Goal: Task Accomplishment & Management: Use online tool/utility

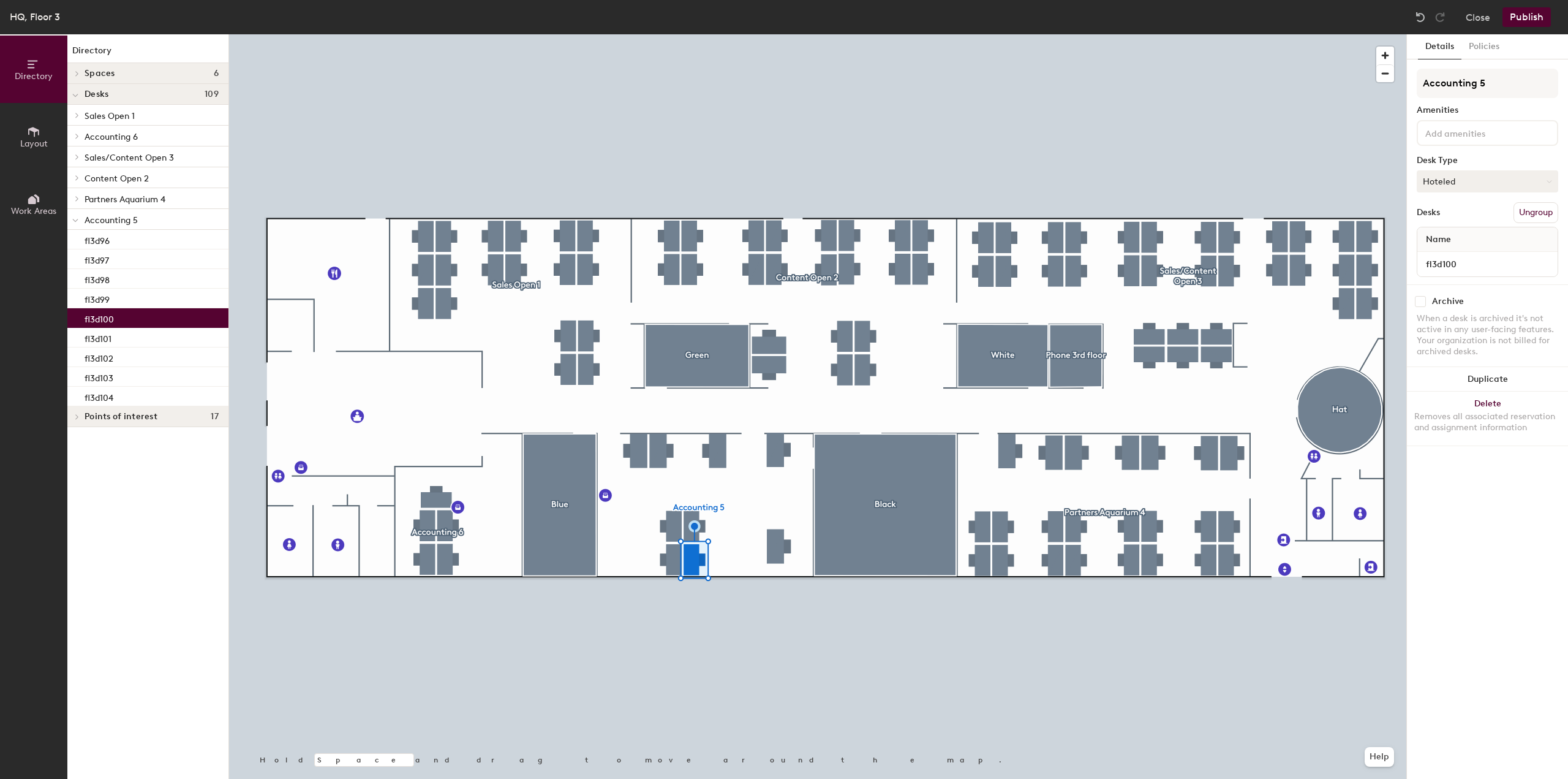
click at [1443, 184] on button "Hoteled" at bounding box center [1487, 181] width 141 height 22
click at [1458, 219] on div "Assigned" at bounding box center [1478, 219] width 122 height 18
click at [1536, 16] on button "Publish" at bounding box center [1526, 17] width 48 height 20
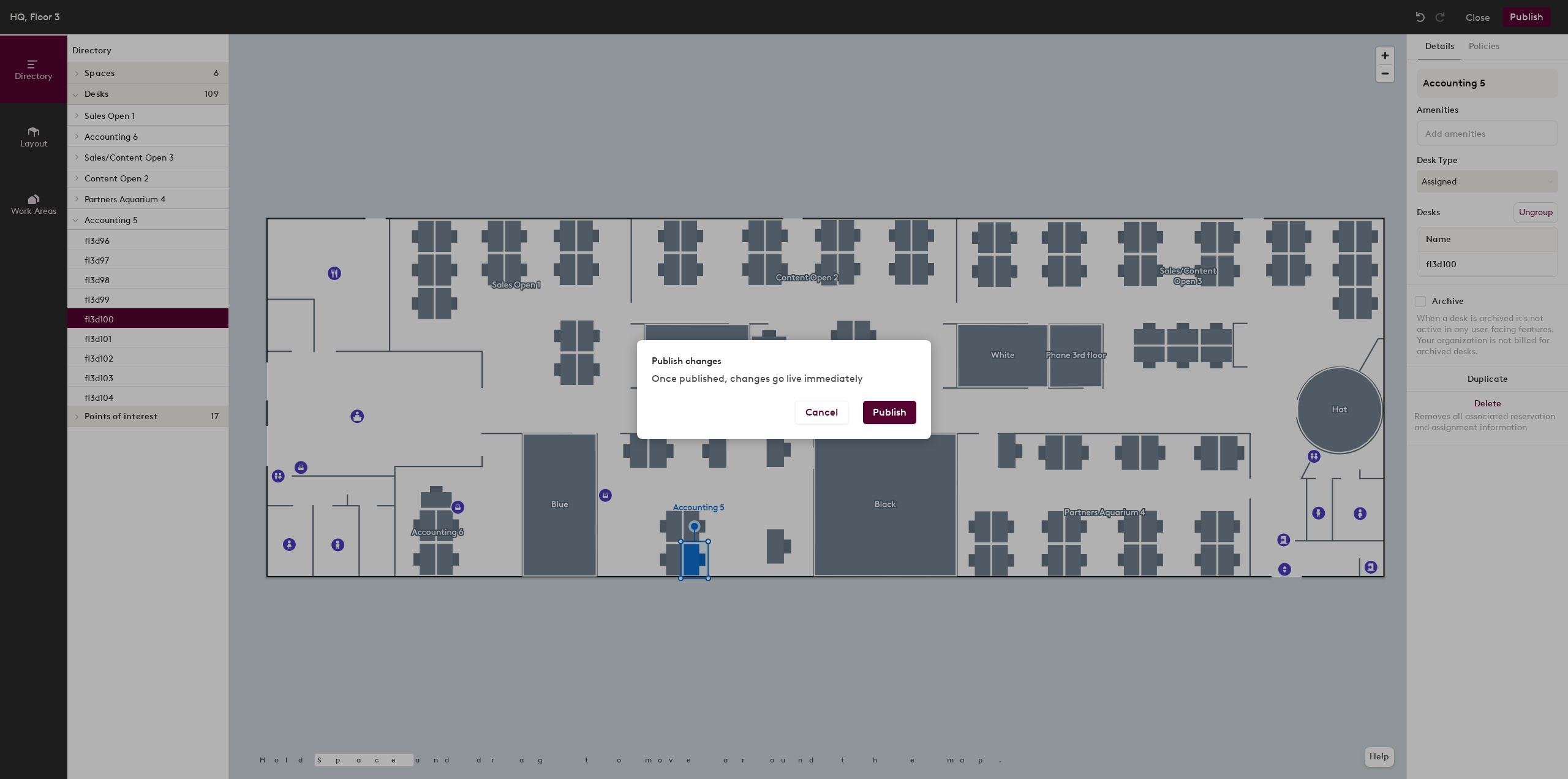
click at [894, 415] on button "Publish" at bounding box center [889, 412] width 53 height 23
